Goal: Navigation & Orientation: Find specific page/section

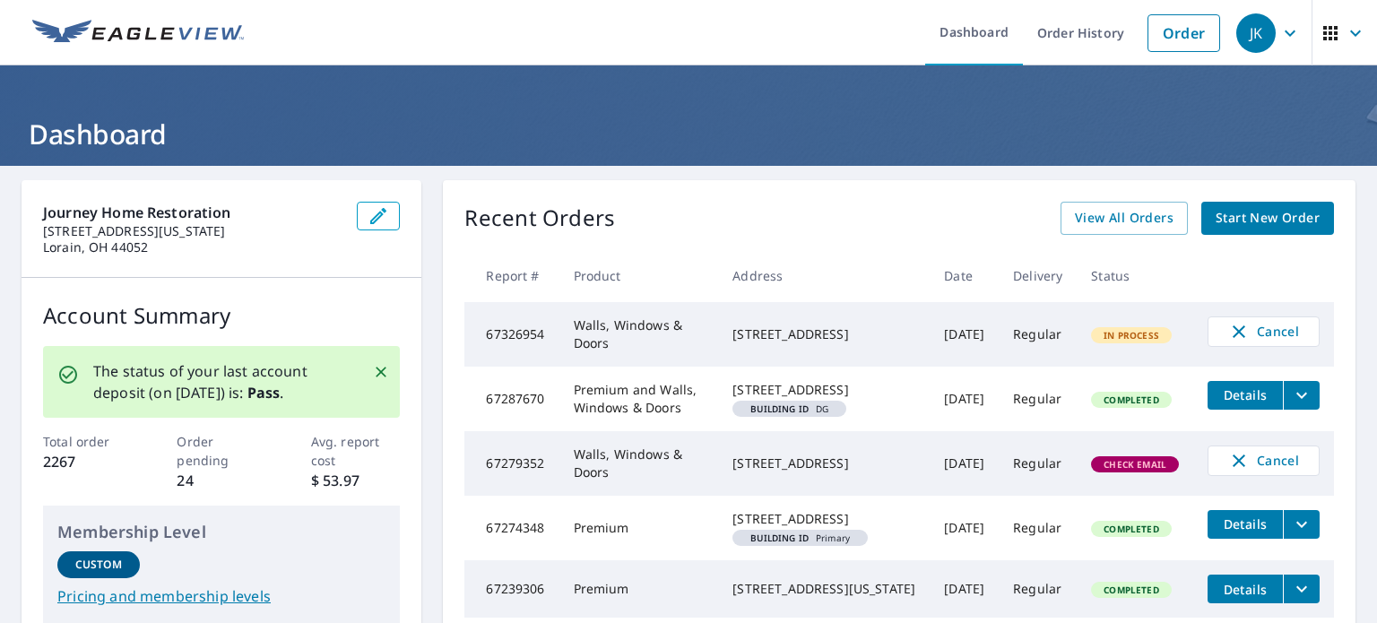
click at [930, 336] on td "[DATE]" at bounding box center [964, 334] width 69 height 65
click at [930, 334] on td "[DATE]" at bounding box center [964, 334] width 69 height 65
click at [1324, 32] on icon "button" at bounding box center [1331, 33] width 14 height 14
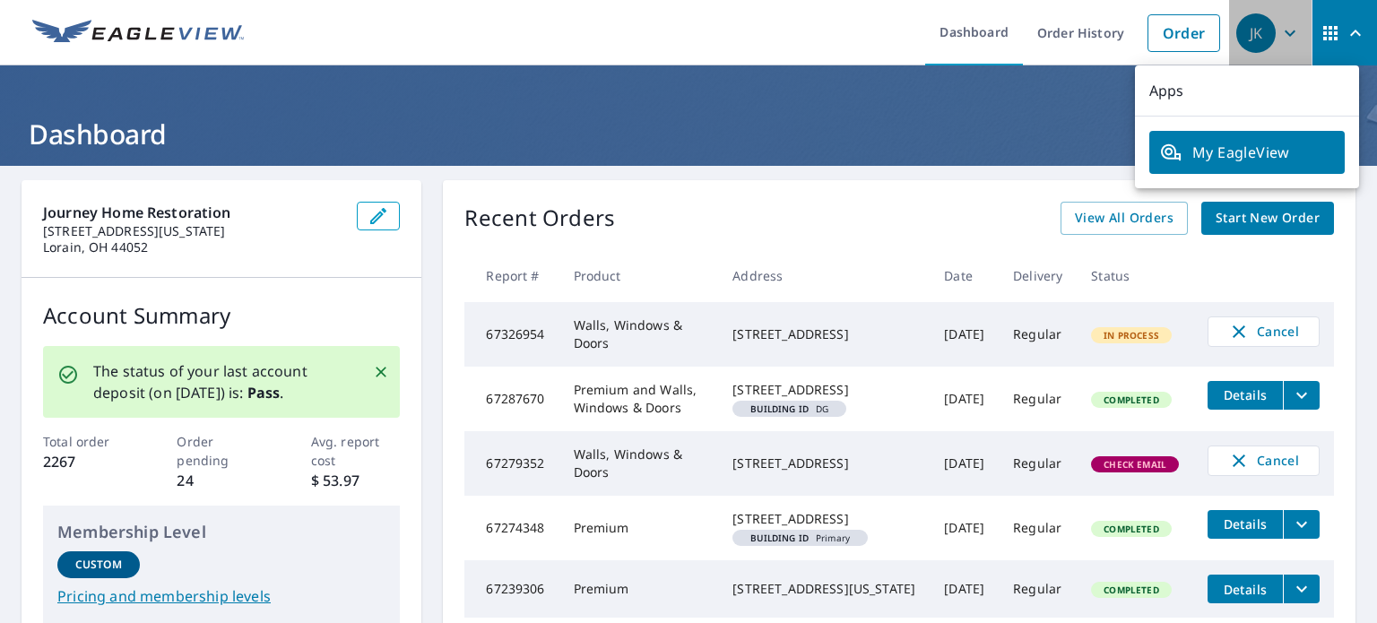
click at [1281, 36] on icon "button" at bounding box center [1291, 33] width 22 height 22
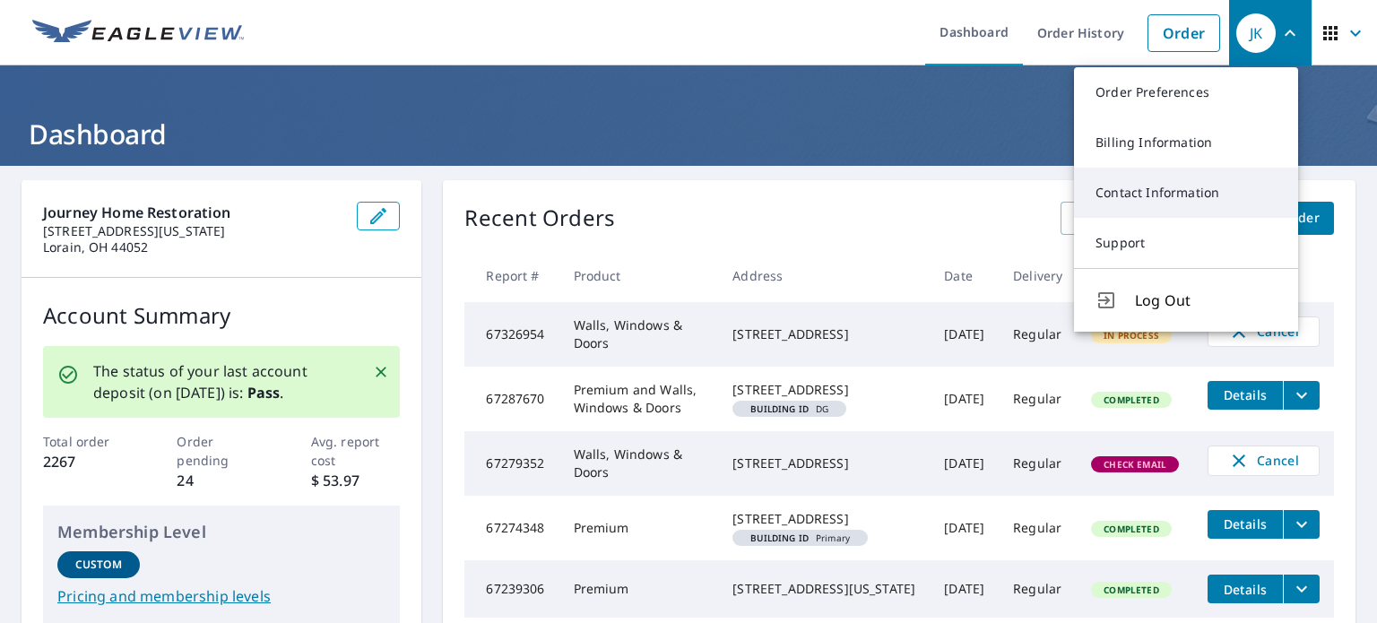
click at [1202, 197] on link "Contact Information" at bounding box center [1186, 193] width 224 height 50
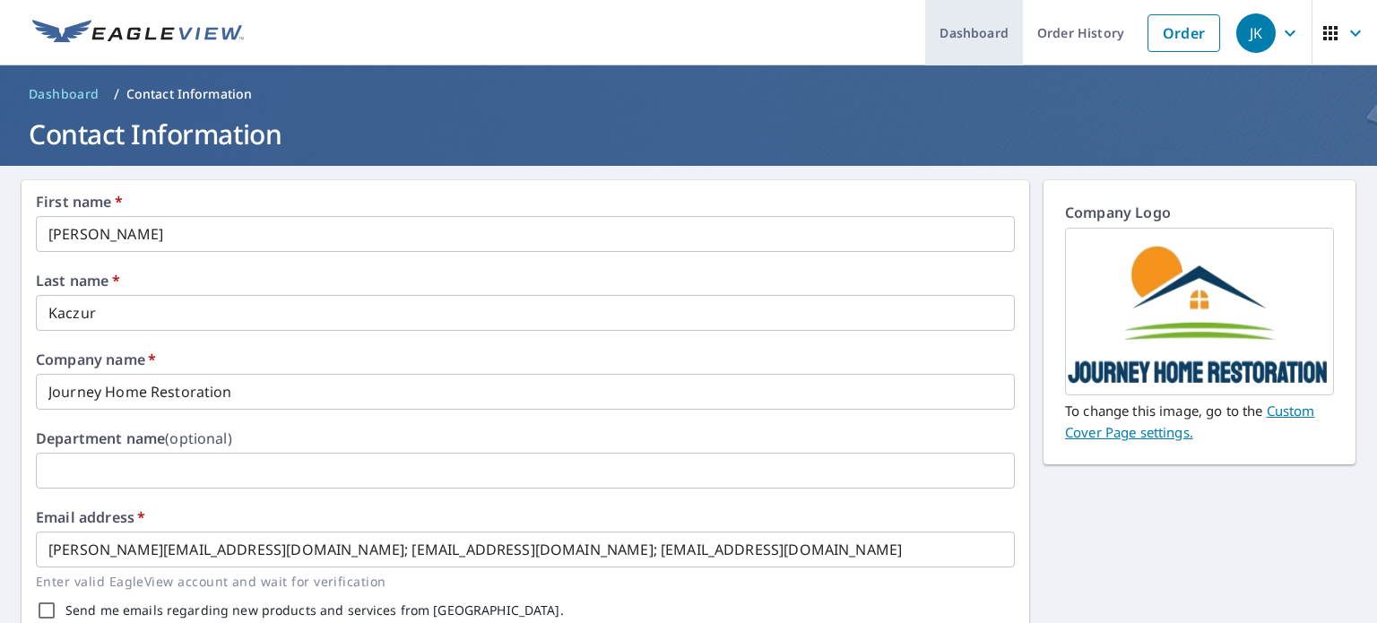
click at [972, 36] on link "Dashboard" at bounding box center [974, 32] width 98 height 65
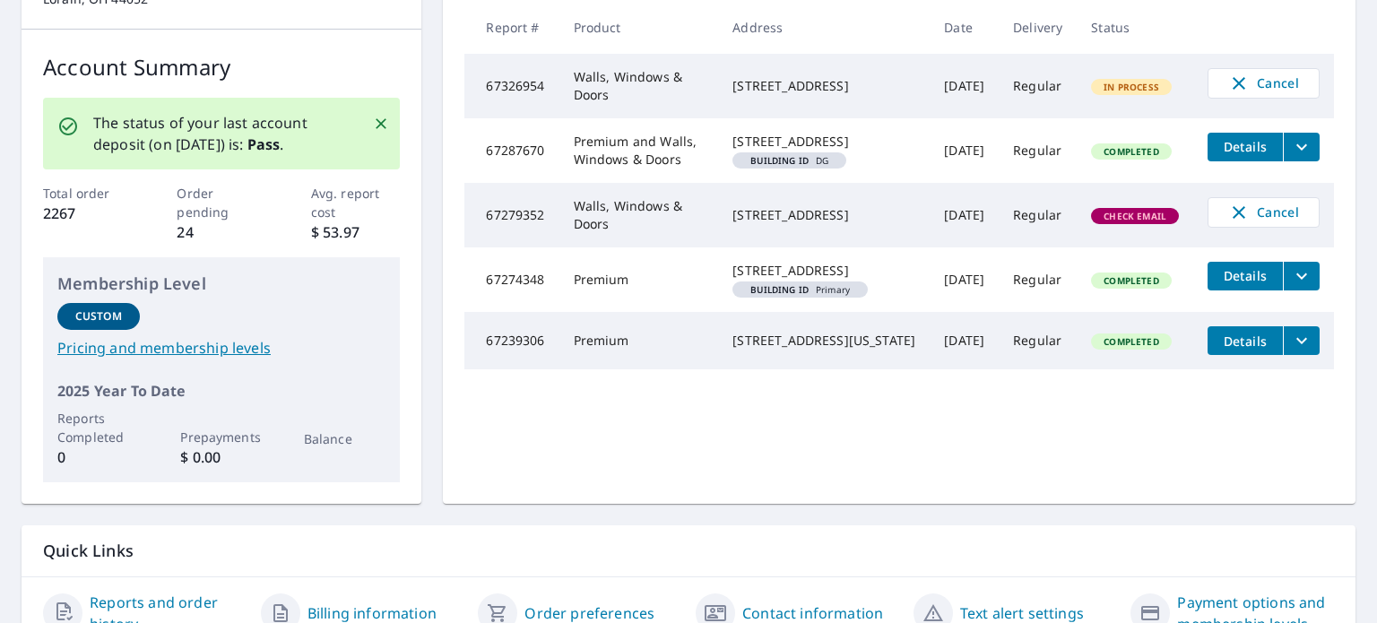
scroll to position [334, 0]
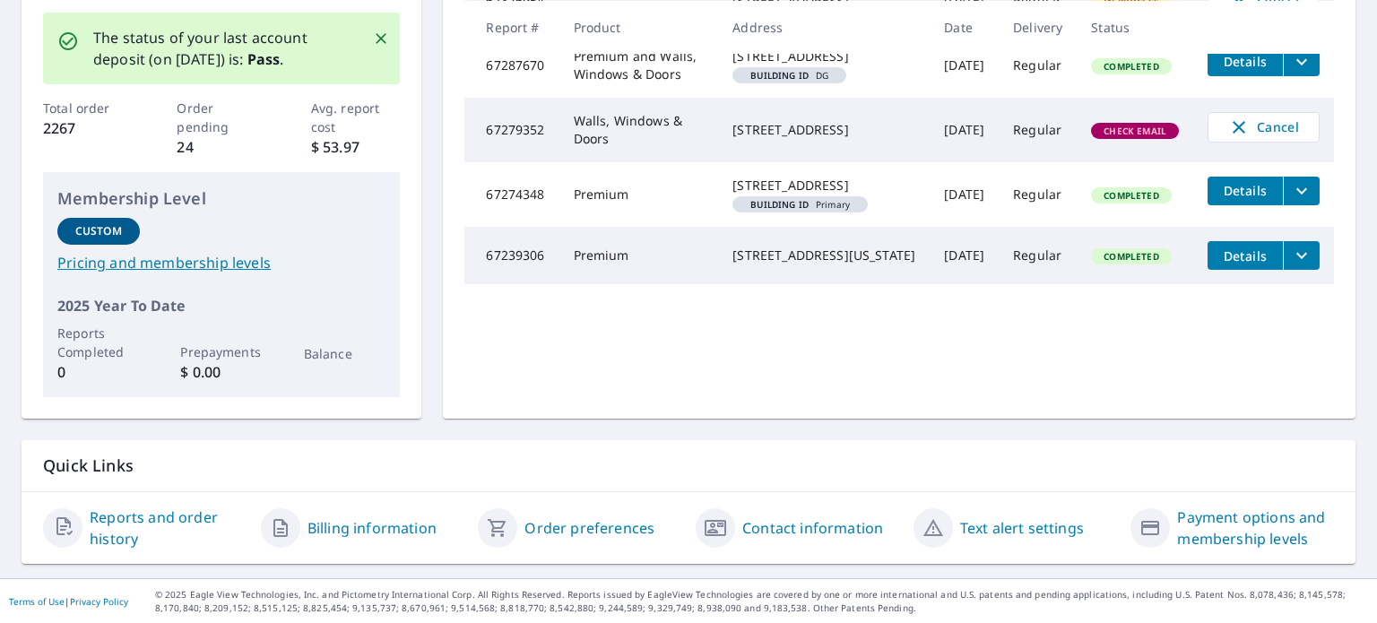
click at [764, 520] on link "Contact information" at bounding box center [813, 528] width 141 height 22
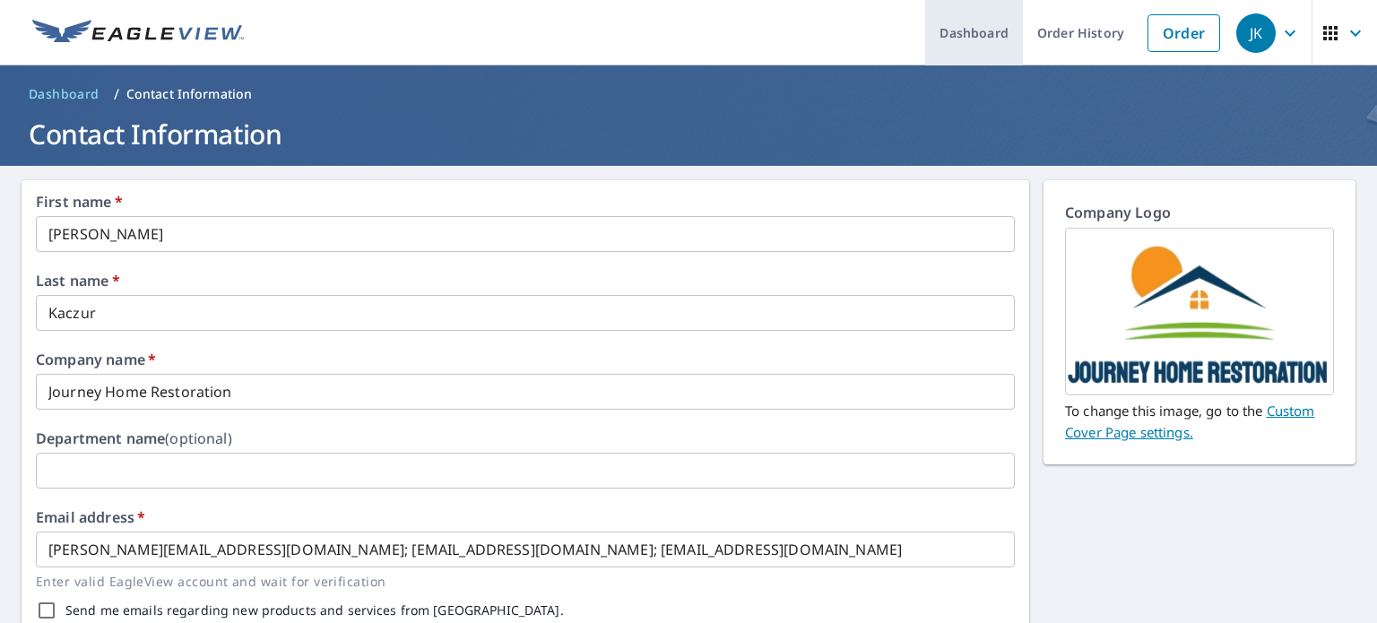
click at [958, 42] on link "Dashboard" at bounding box center [974, 32] width 98 height 65
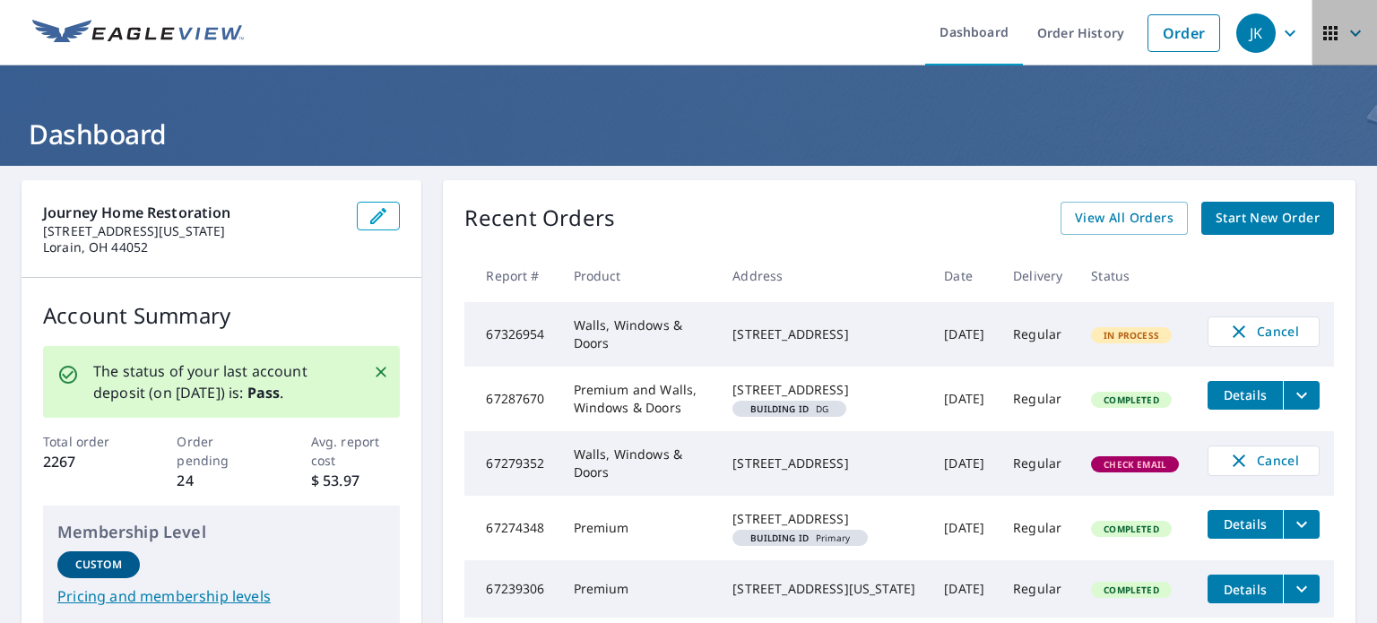
click at [1320, 38] on icon "button" at bounding box center [1331, 33] width 22 height 22
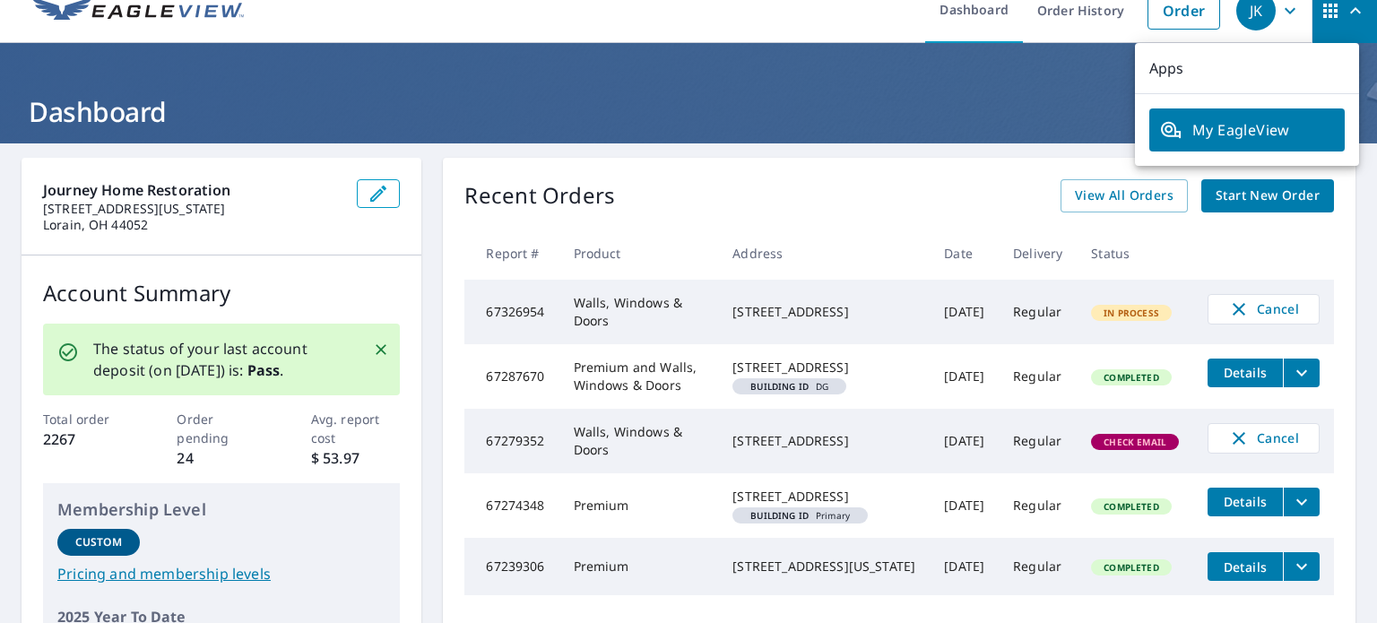
scroll to position [90, 0]
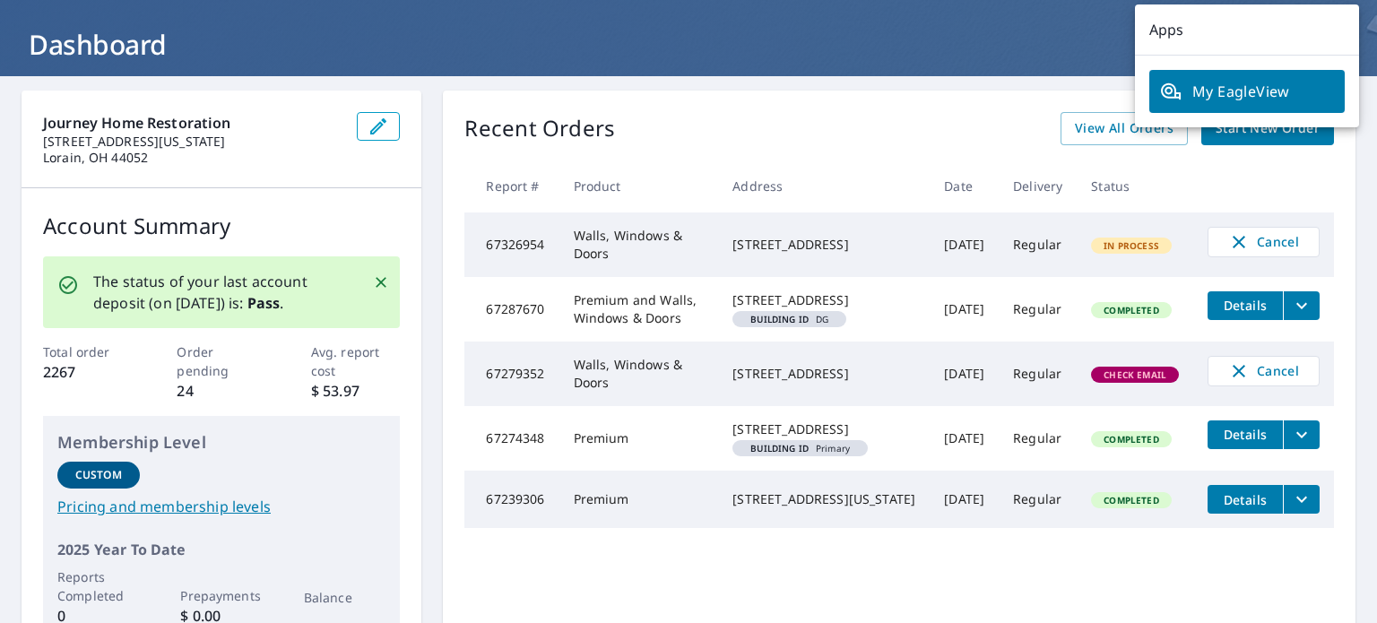
click at [1268, 96] on span "My EagleView" at bounding box center [1247, 92] width 174 height 22
